Goal: Task Accomplishment & Management: Manage account settings

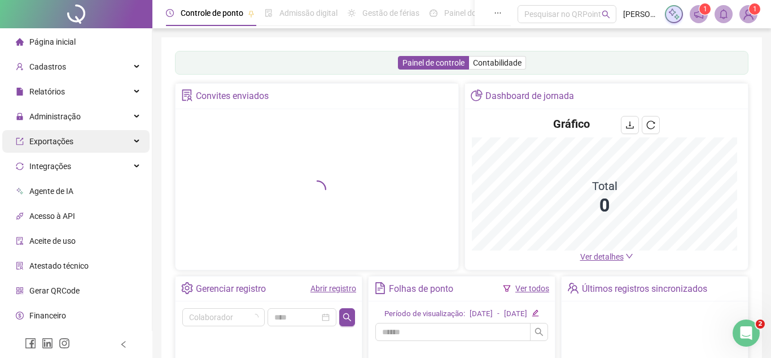
click at [135, 141] on div "Exportações" at bounding box center [75, 141] width 147 height 23
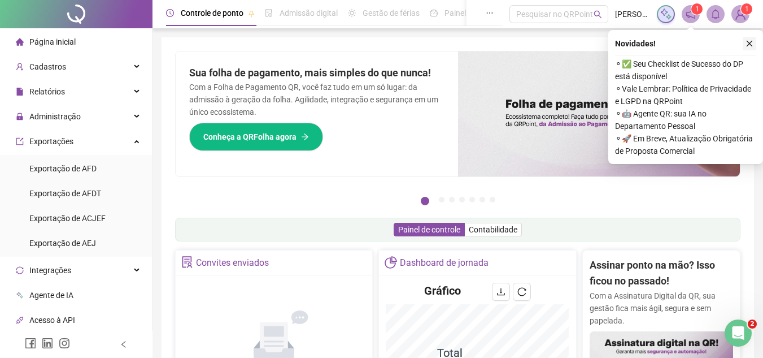
click at [749, 43] on icon "close" at bounding box center [750, 44] width 6 height 6
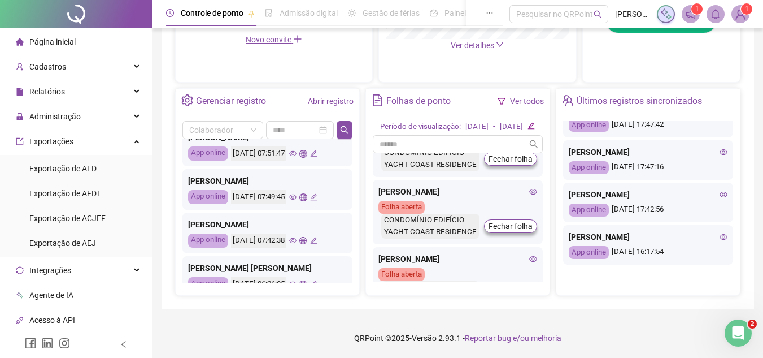
scroll to position [791, 0]
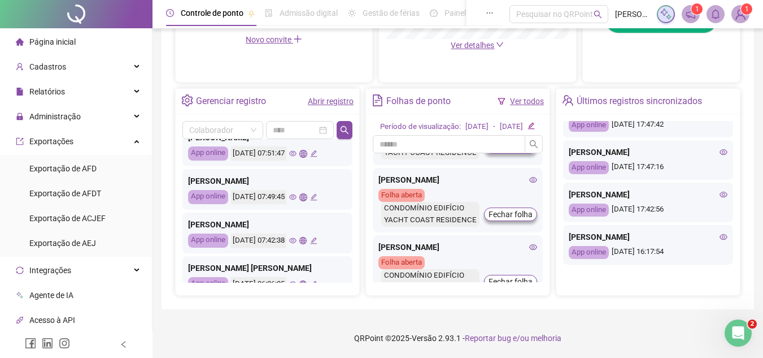
click at [529, 50] on icon "eye" at bounding box center [533, 46] width 8 height 8
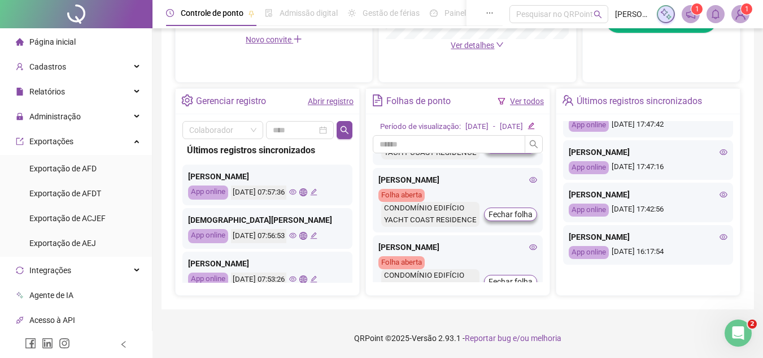
scroll to position [0, 0]
click at [74, 42] on span "Página inicial" at bounding box center [52, 41] width 46 height 9
click at [529, 50] on icon "eye" at bounding box center [533, 46] width 8 height 8
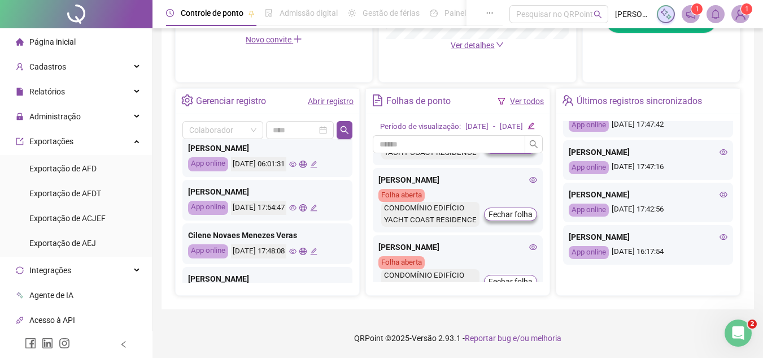
scroll to position [318, 0]
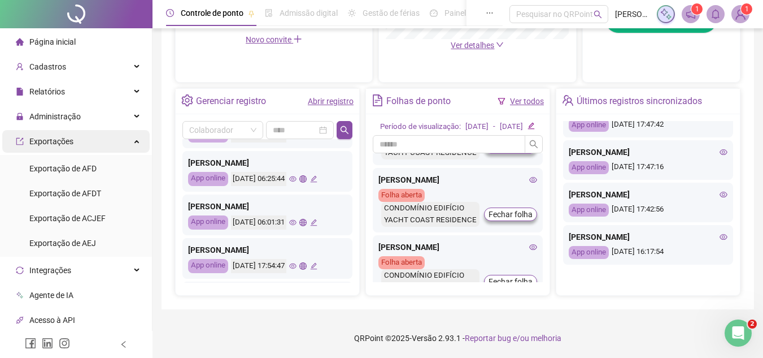
click at [135, 140] on icon at bounding box center [138, 140] width 6 height 0
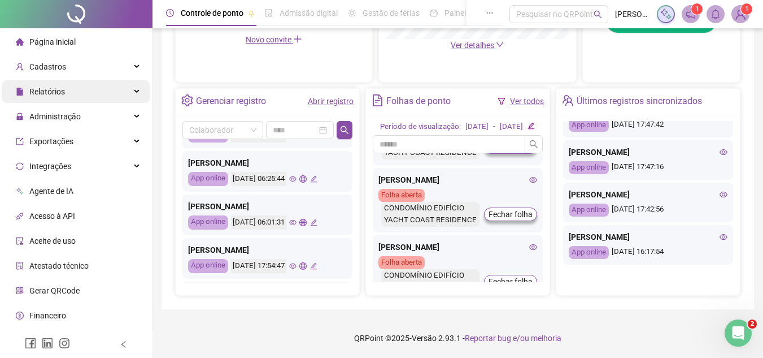
click at [92, 96] on div "Relatórios" at bounding box center [75, 91] width 147 height 23
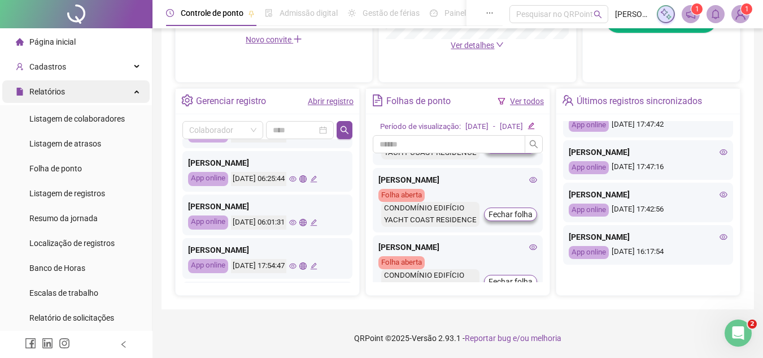
click at [111, 100] on div "Relatórios" at bounding box center [75, 91] width 147 height 23
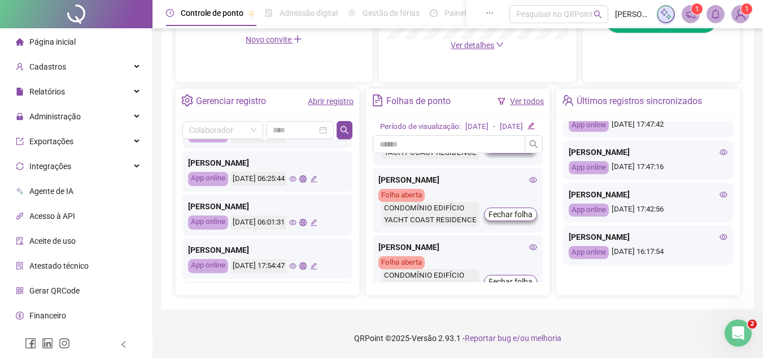
click at [73, 40] on span "Página inicial" at bounding box center [52, 41] width 46 height 9
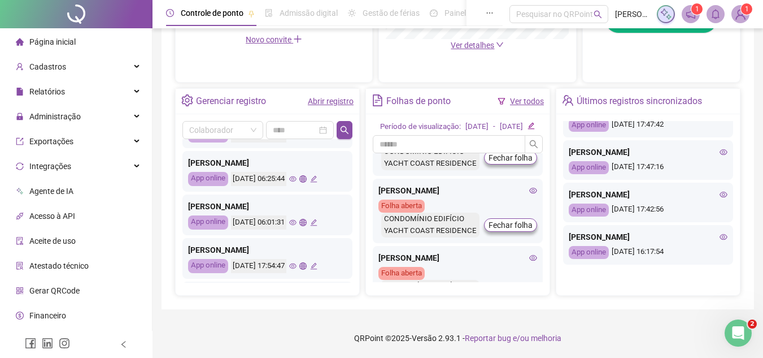
click at [415, 36] on div "CONDOMÍNIO EDIFÍCIO YACHT COAST RESIDENCE" at bounding box center [430, 23] width 98 height 25
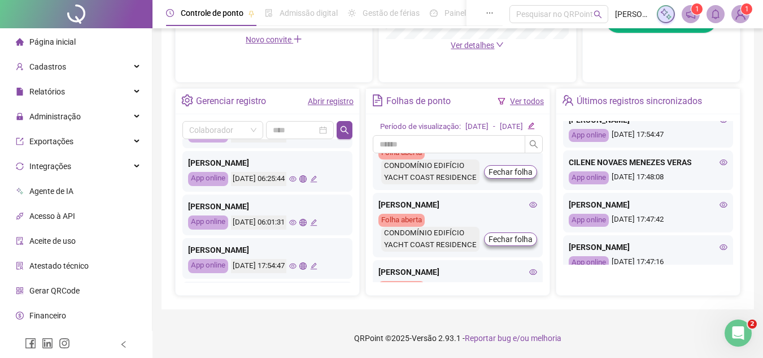
scroll to position [452, 0]
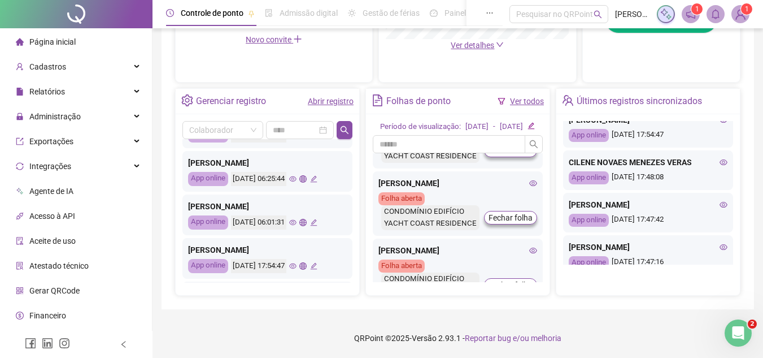
click at [59, 42] on span "Página inicial" at bounding box center [52, 41] width 46 height 9
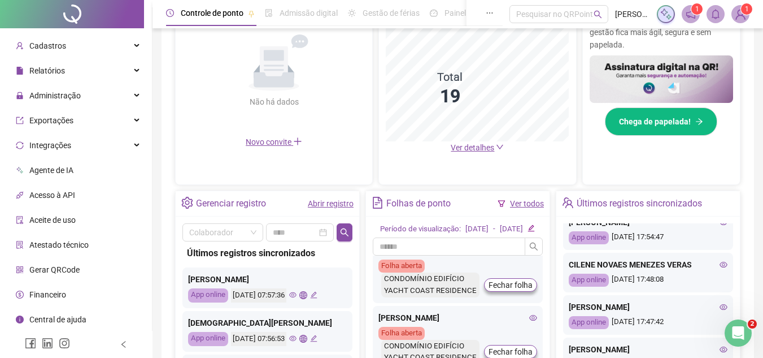
scroll to position [107, 0]
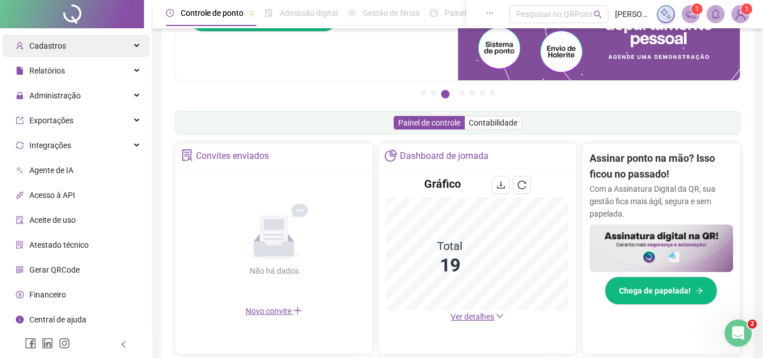
click at [79, 42] on div "Cadastros" at bounding box center [75, 45] width 147 height 23
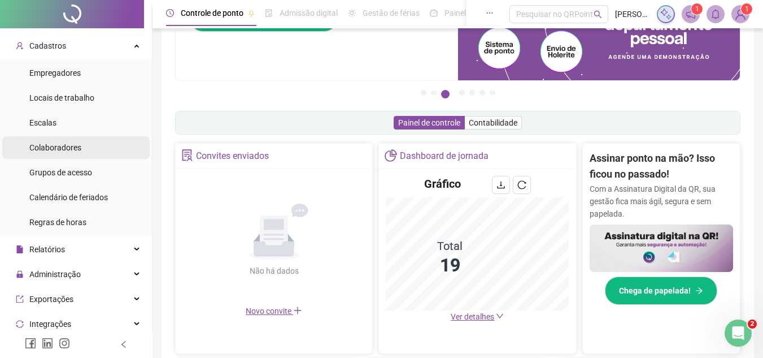
click at [81, 142] on li "Colaboradores" at bounding box center [75, 147] width 147 height 23
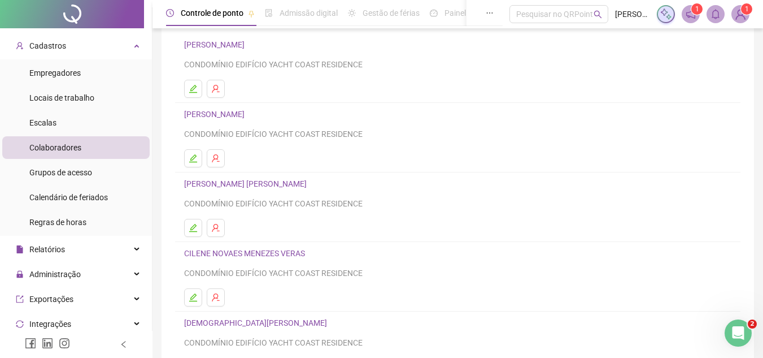
scroll to position [189, 0]
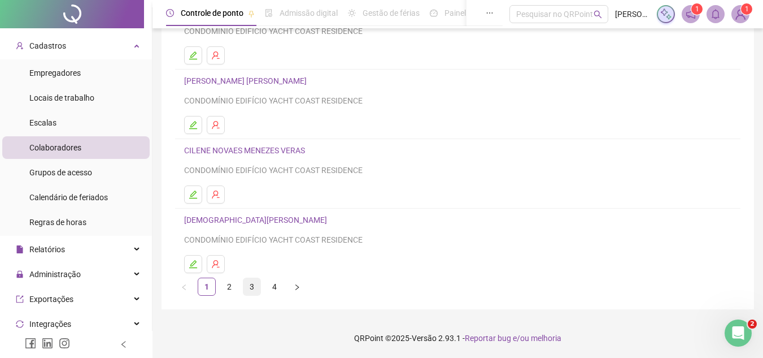
click at [250, 291] on link "3" at bounding box center [251, 286] width 17 height 17
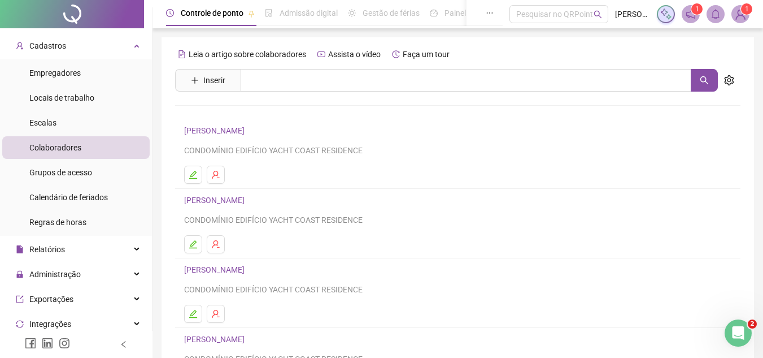
click at [215, 129] on link "[PERSON_NAME]" at bounding box center [216, 130] width 64 height 9
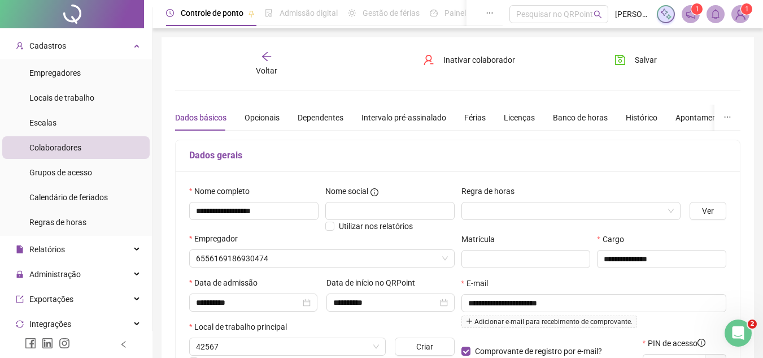
type input "**********"
click at [624, 60] on icon "save" at bounding box center [619, 59] width 11 height 11
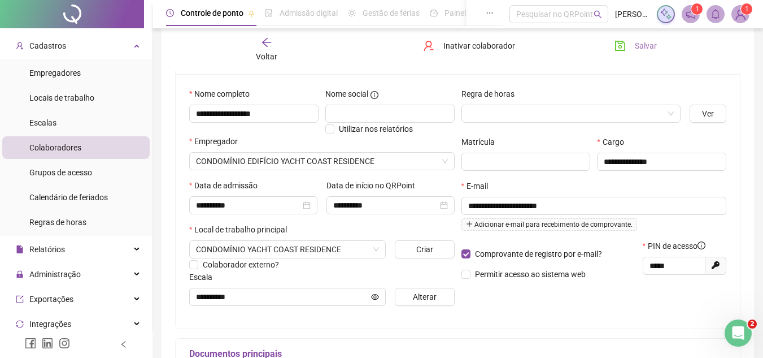
scroll to position [56, 0]
